Goal: Task Accomplishment & Management: Use online tool/utility

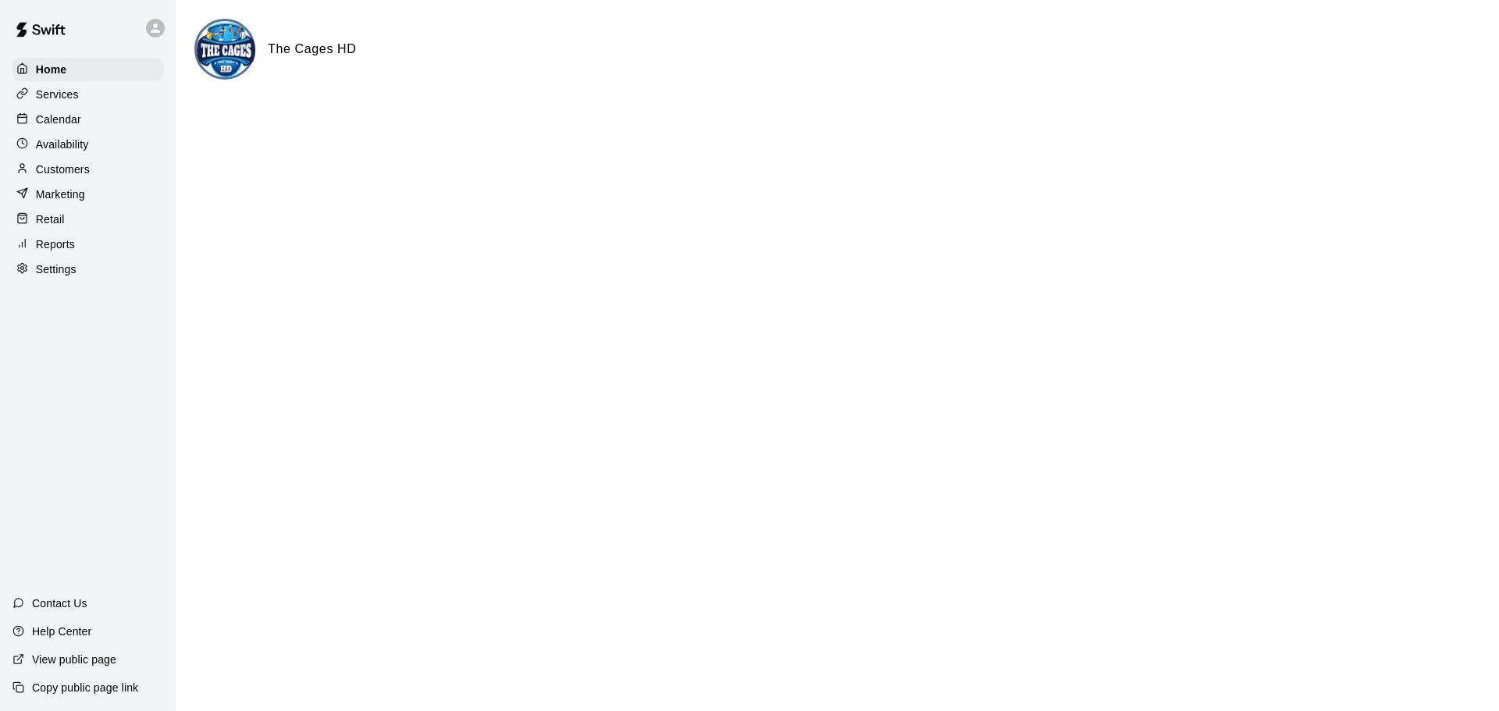
click at [72, 127] on p "Calendar" at bounding box center [58, 120] width 45 height 16
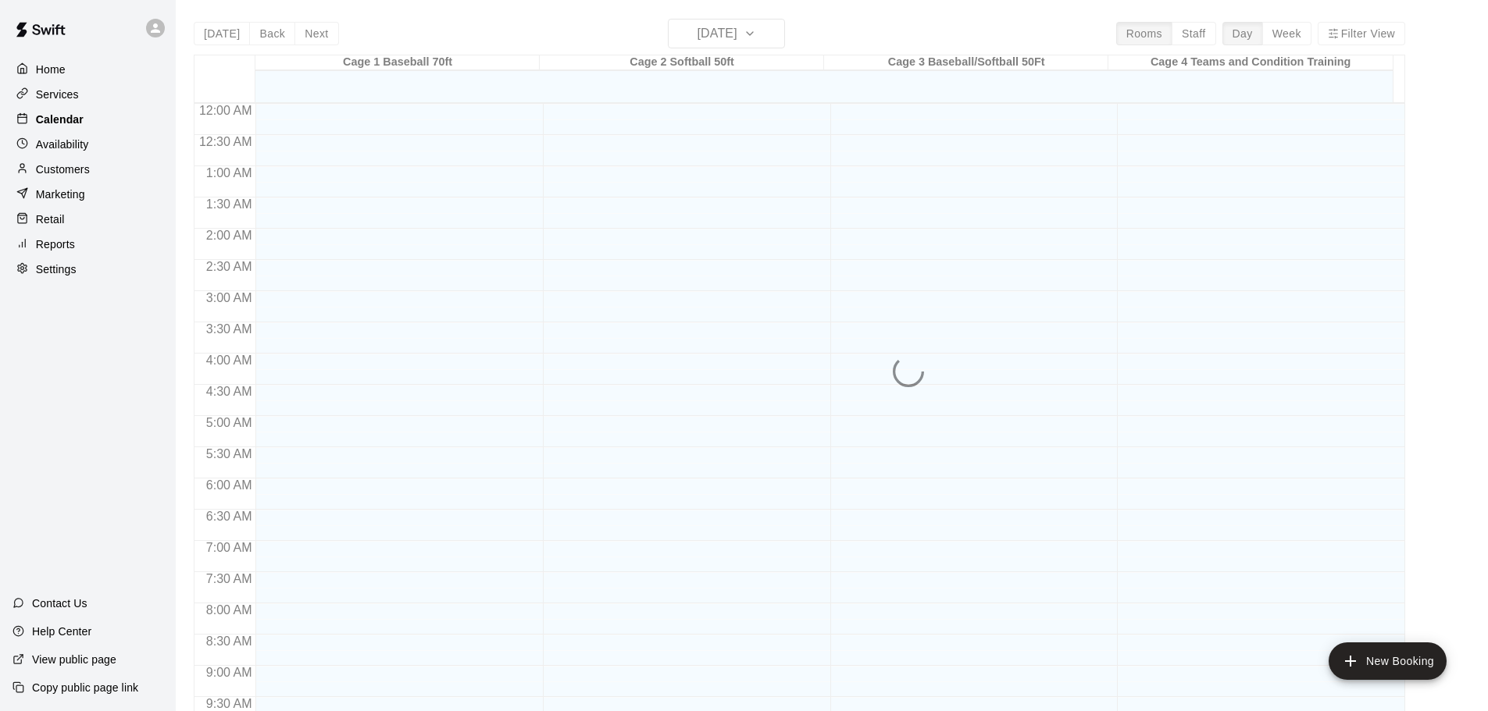
scroll to position [827, 0]
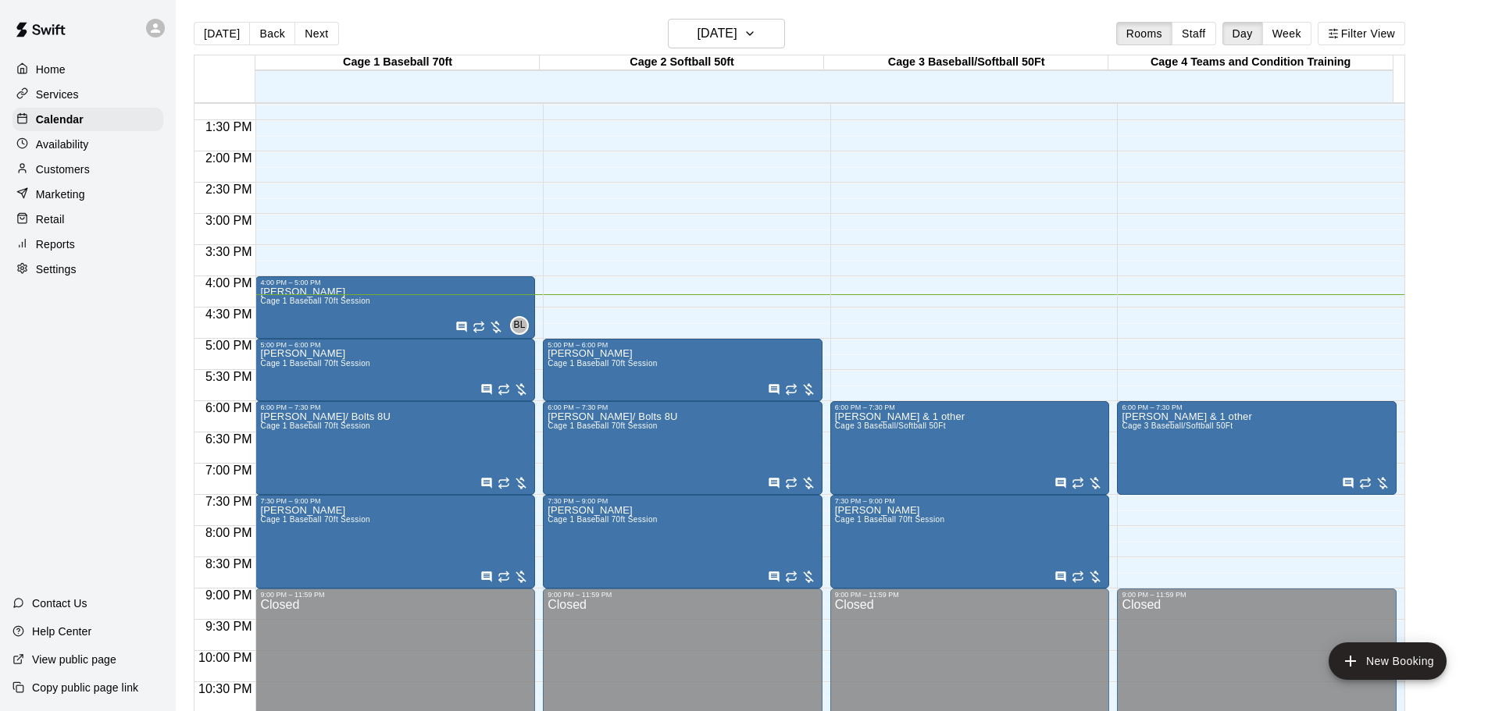
click at [50, 68] on p "Home" at bounding box center [51, 70] width 30 height 16
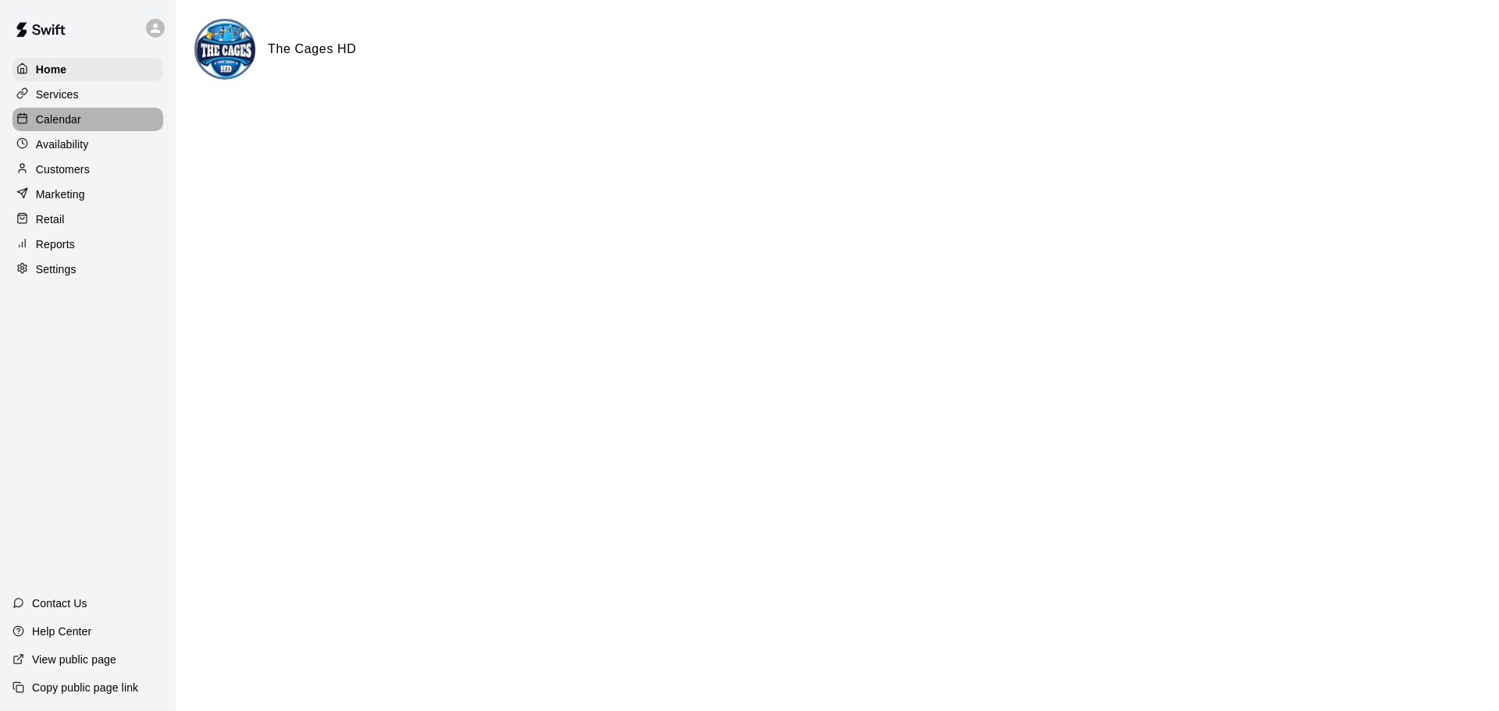
click at [42, 123] on p "Calendar" at bounding box center [58, 120] width 45 height 16
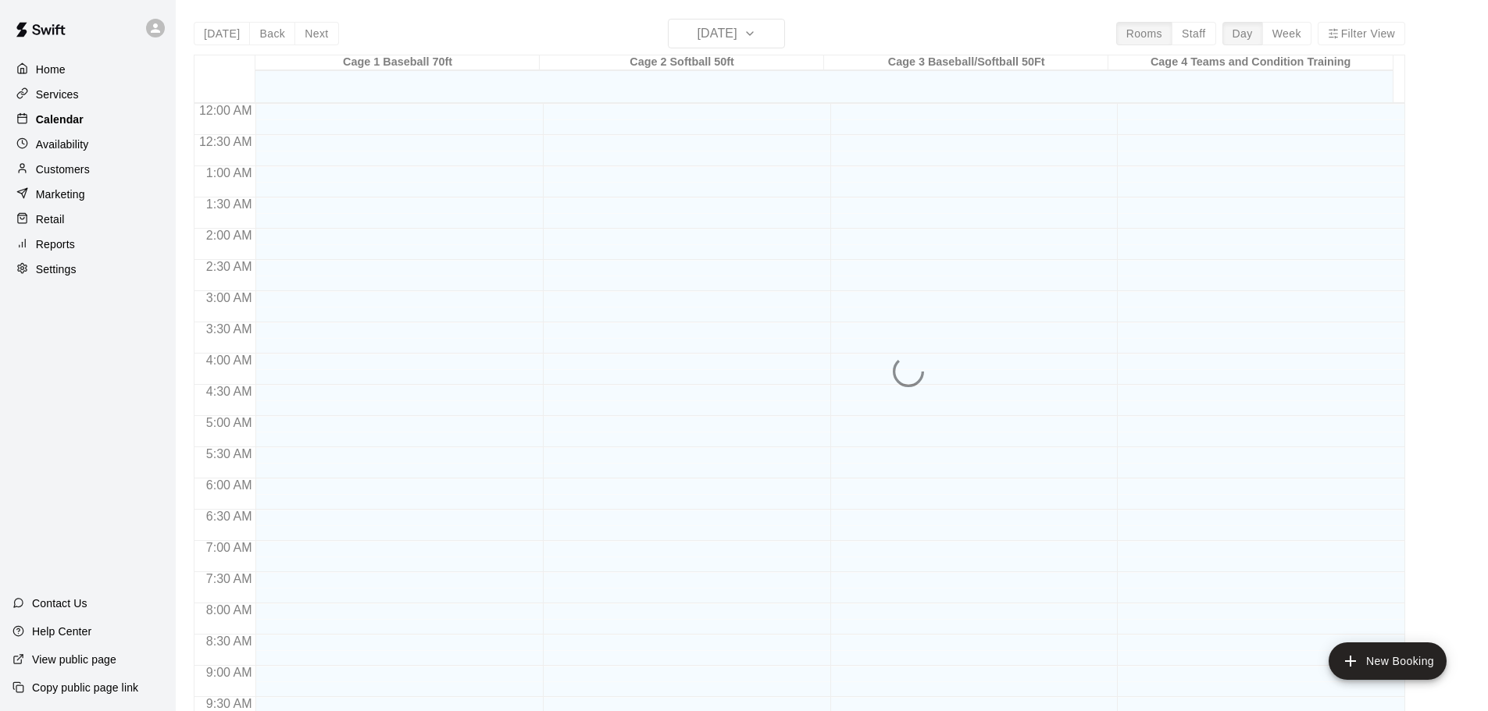
scroll to position [827, 0]
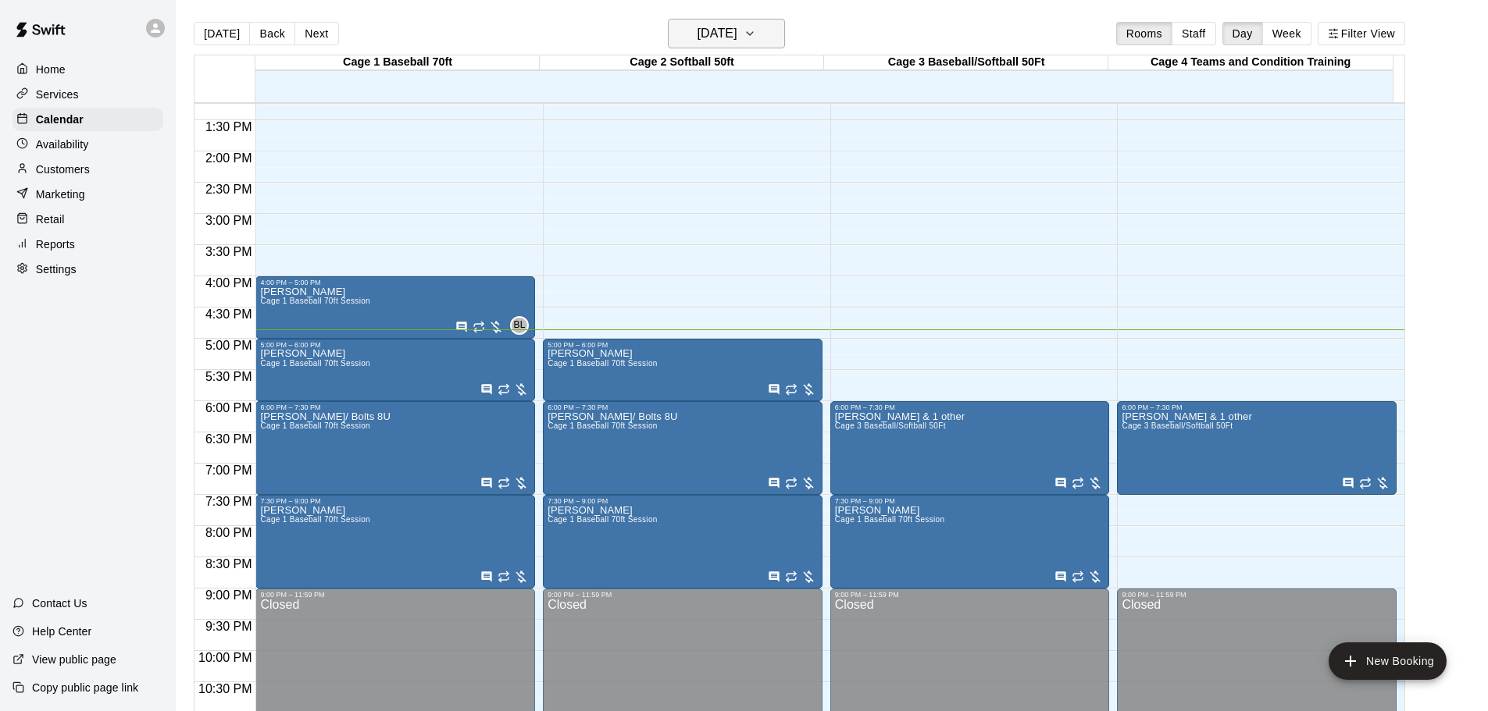
click at [756, 37] on icon "button" at bounding box center [749, 33] width 12 height 19
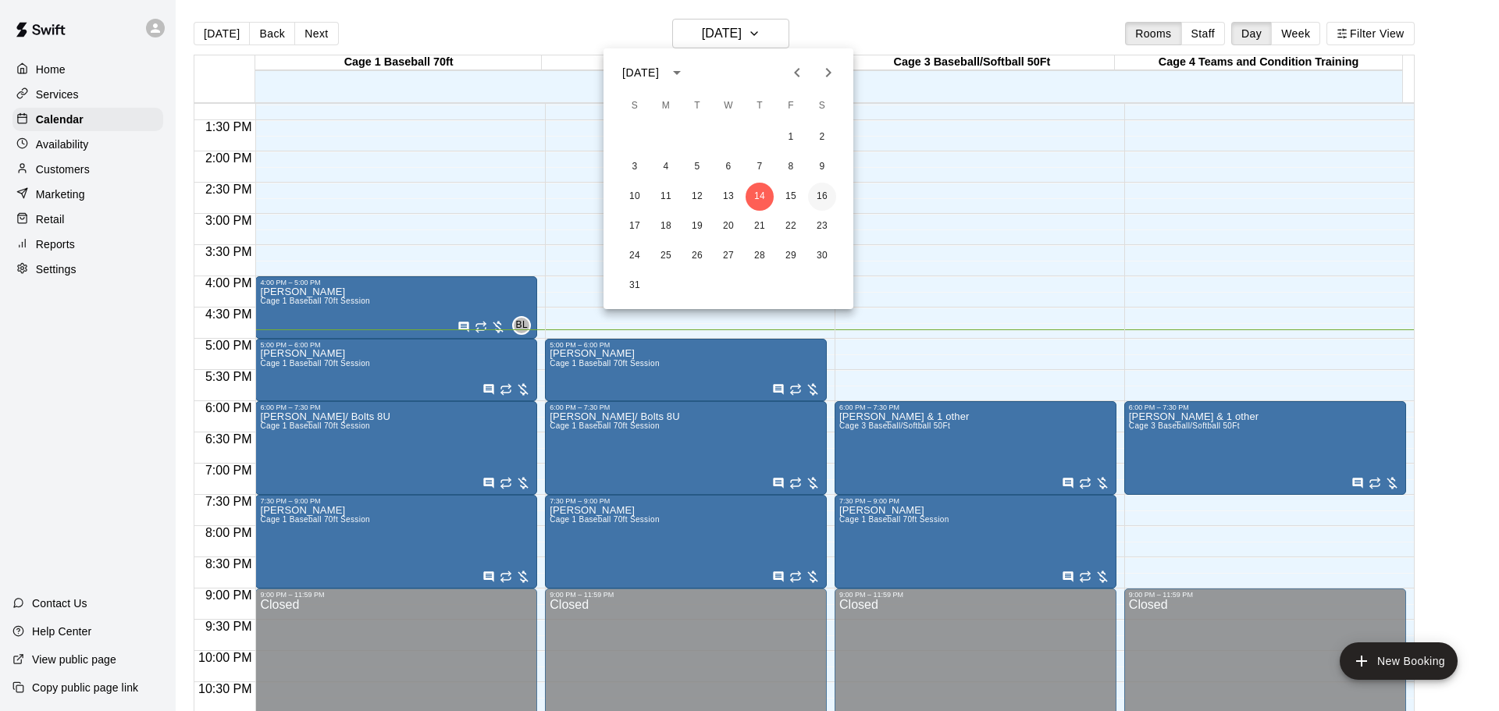
click at [828, 196] on button "16" at bounding box center [822, 197] width 28 height 28
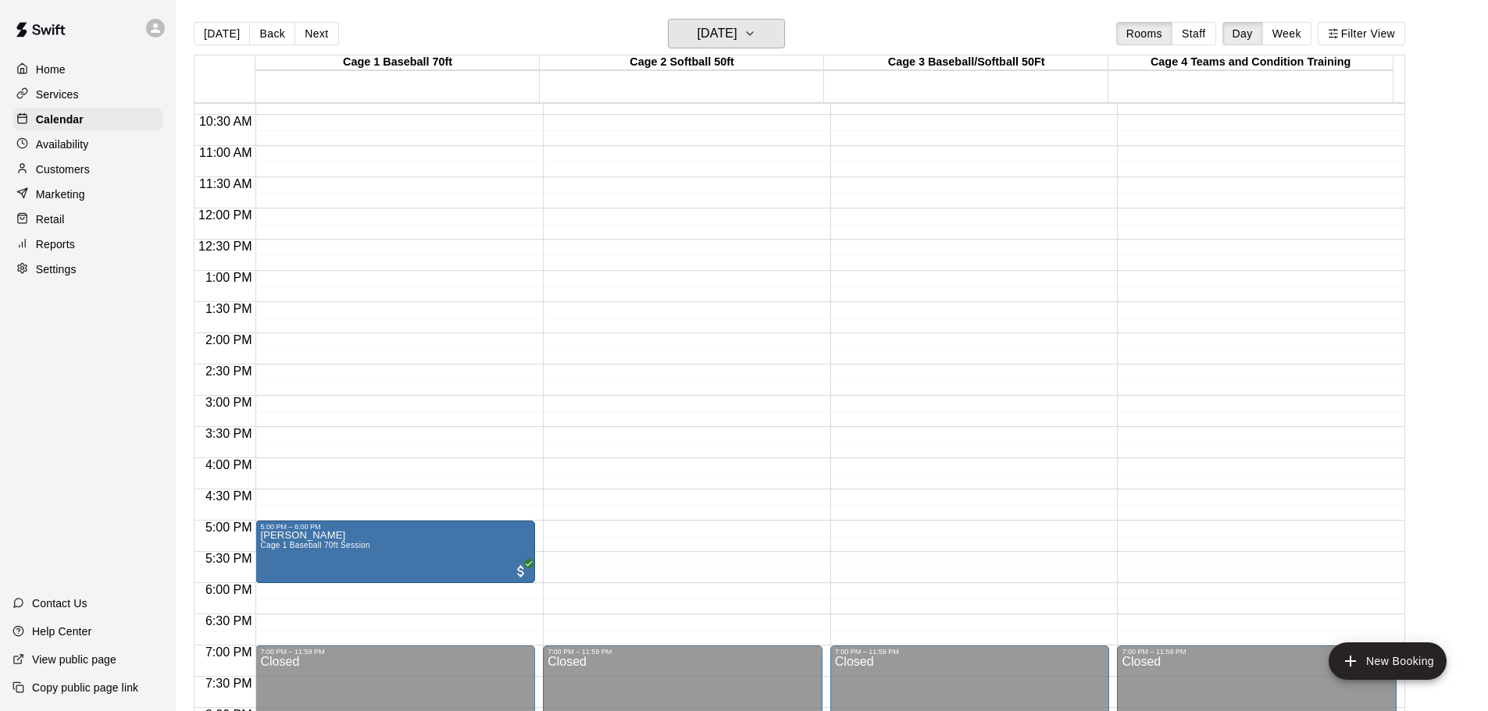
scroll to position [437, 0]
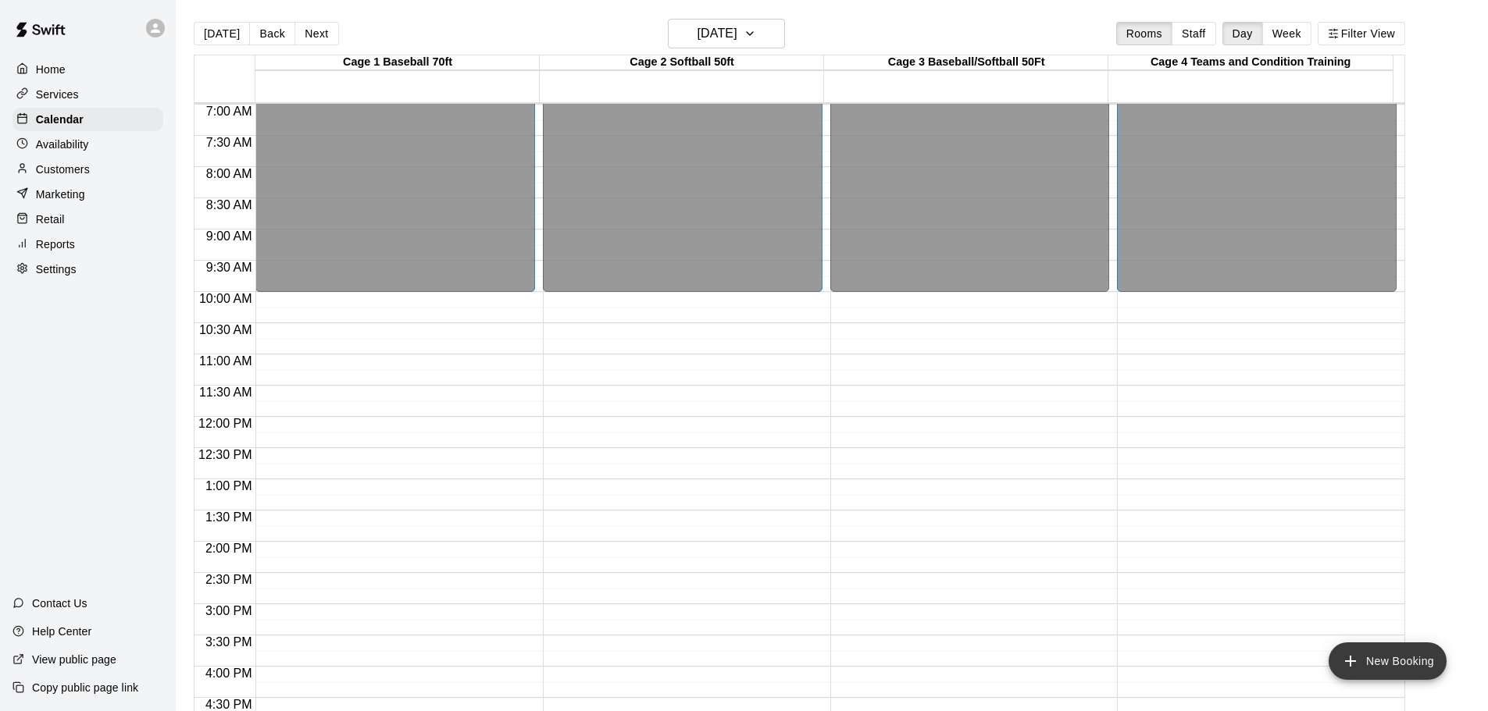
click at [1405, 657] on button "New Booking" at bounding box center [1387, 661] width 118 height 37
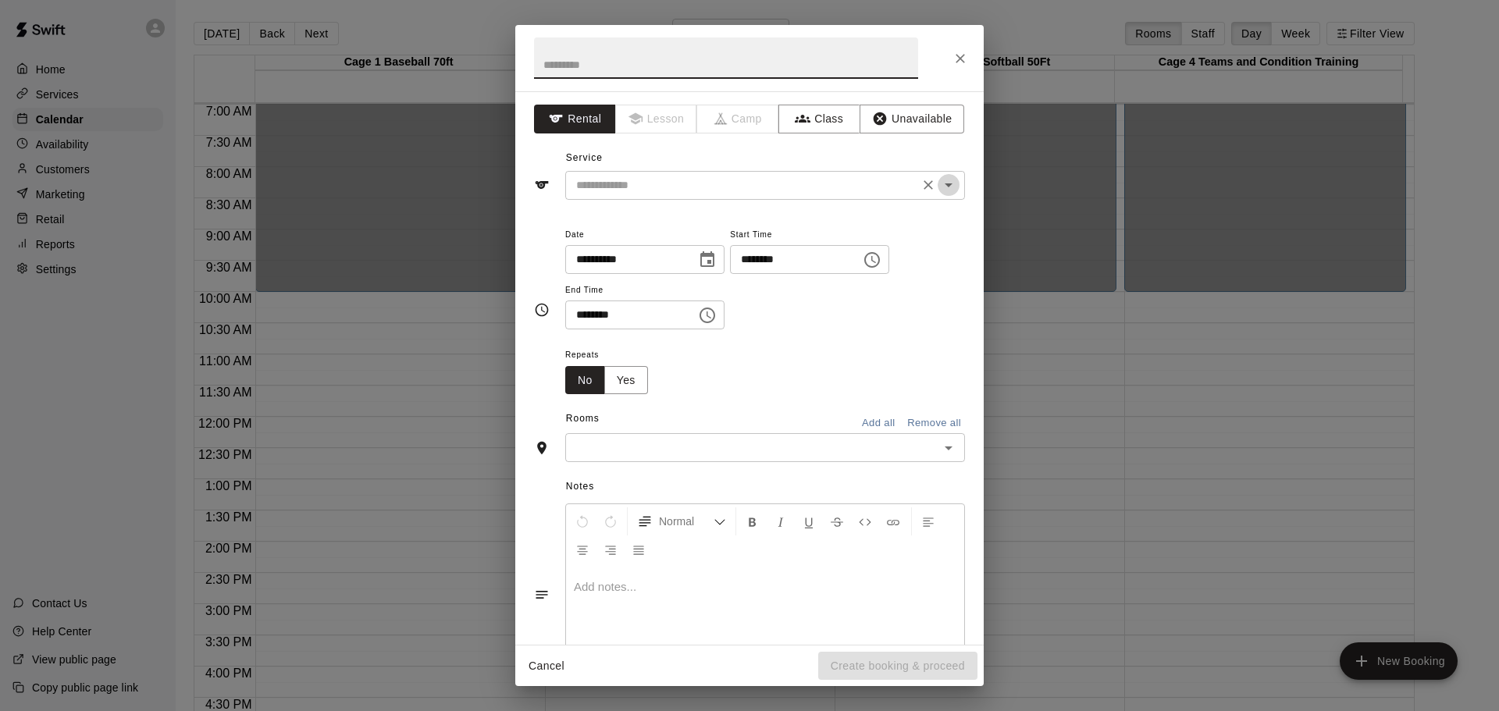
click at [939, 187] on icon "Open" at bounding box center [948, 185] width 19 height 19
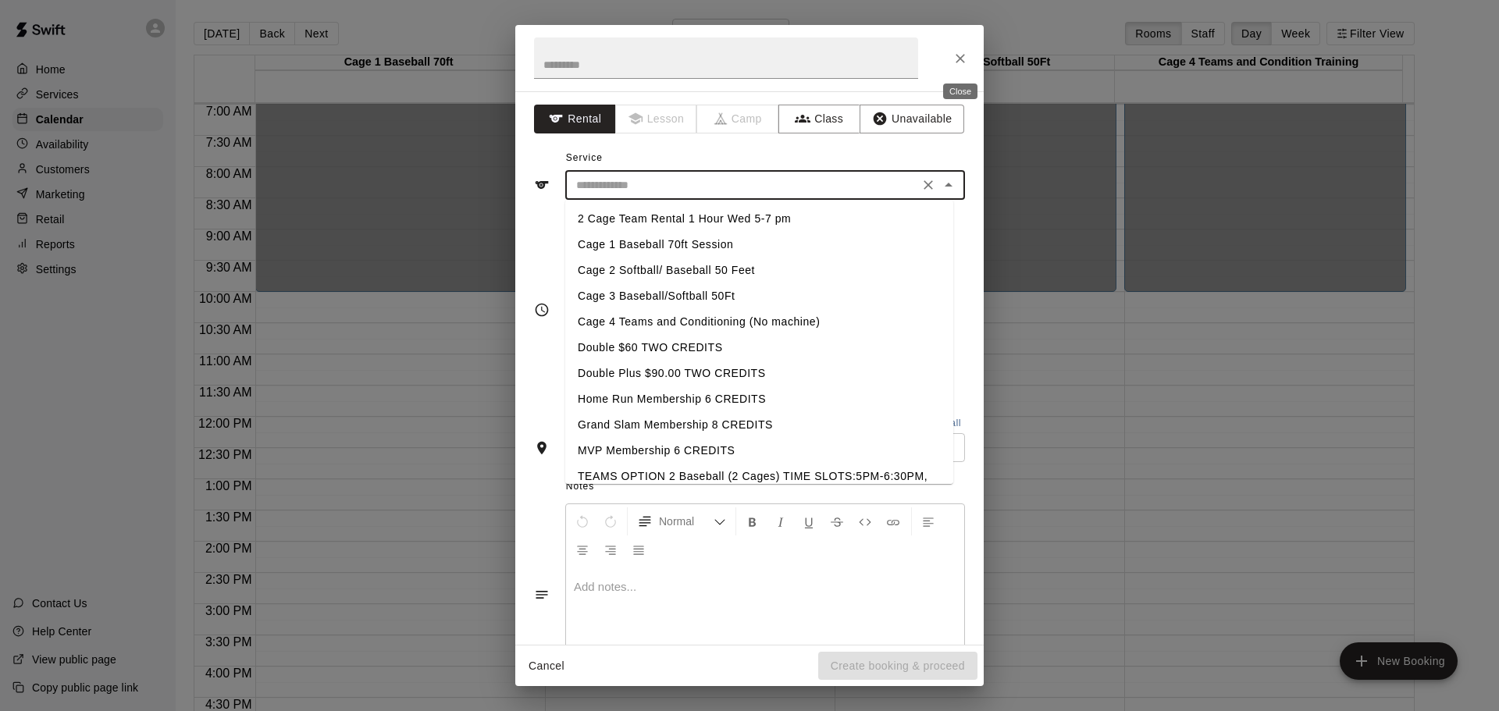
click at [955, 58] on icon "Close" at bounding box center [961, 59] width 16 height 16
